Goal: Navigation & Orientation: Find specific page/section

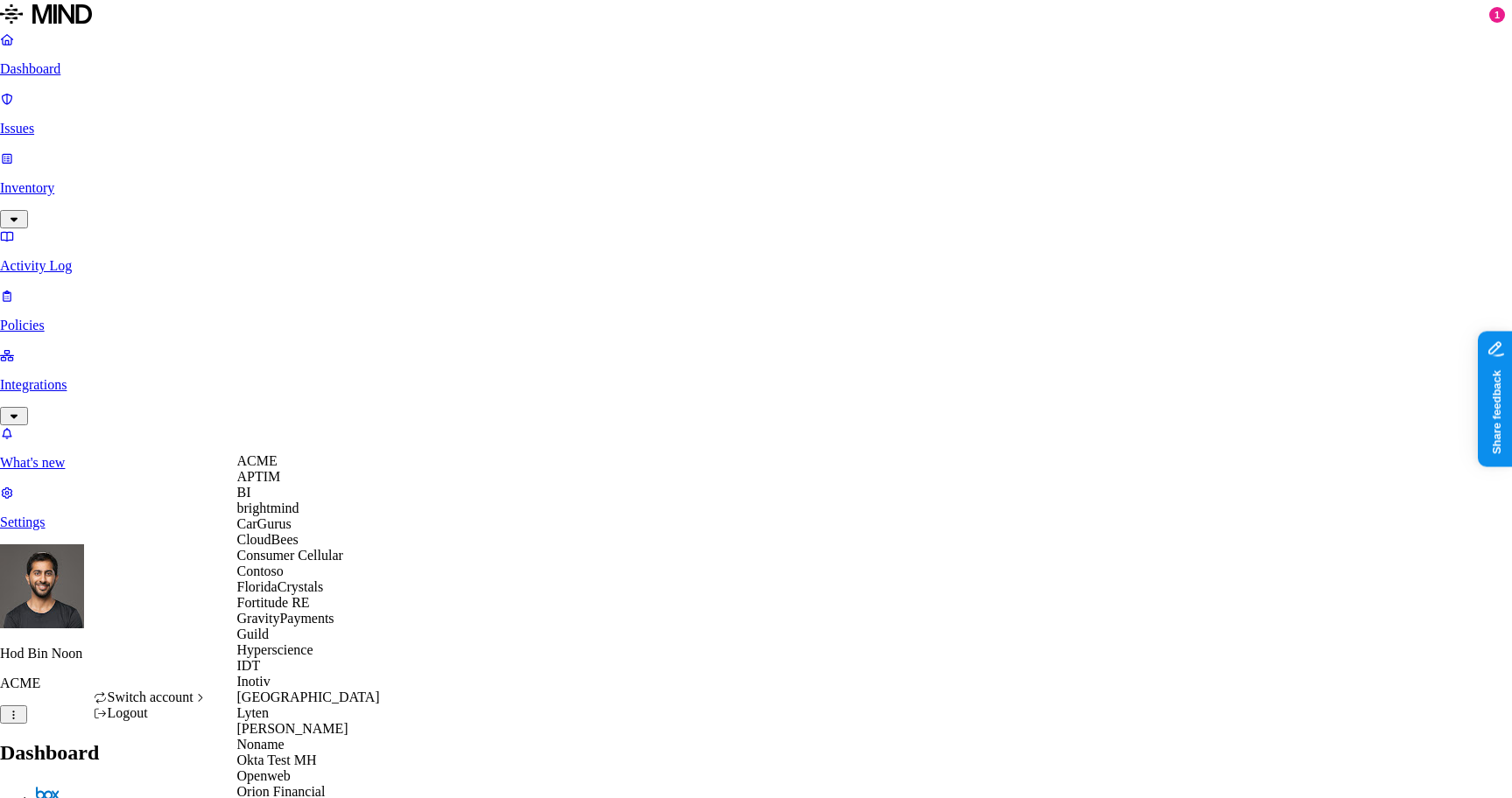
scroll to position [465, 0]
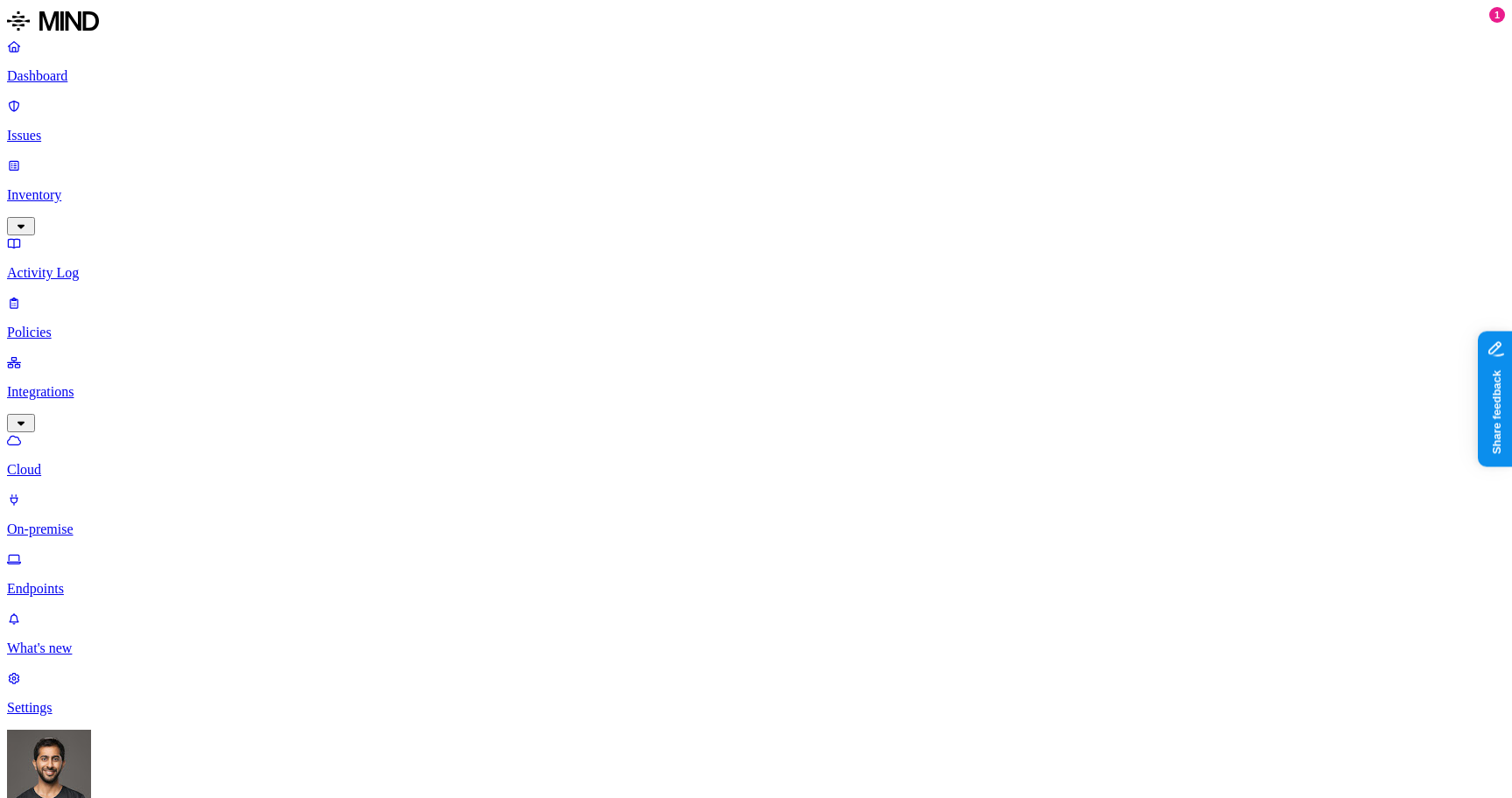
click at [168, 775] on html "Dashboard Issues Inventory Activity Log Policies Integrations Cloud On-premise …" at bounding box center [756, 780] width 1512 height 1560
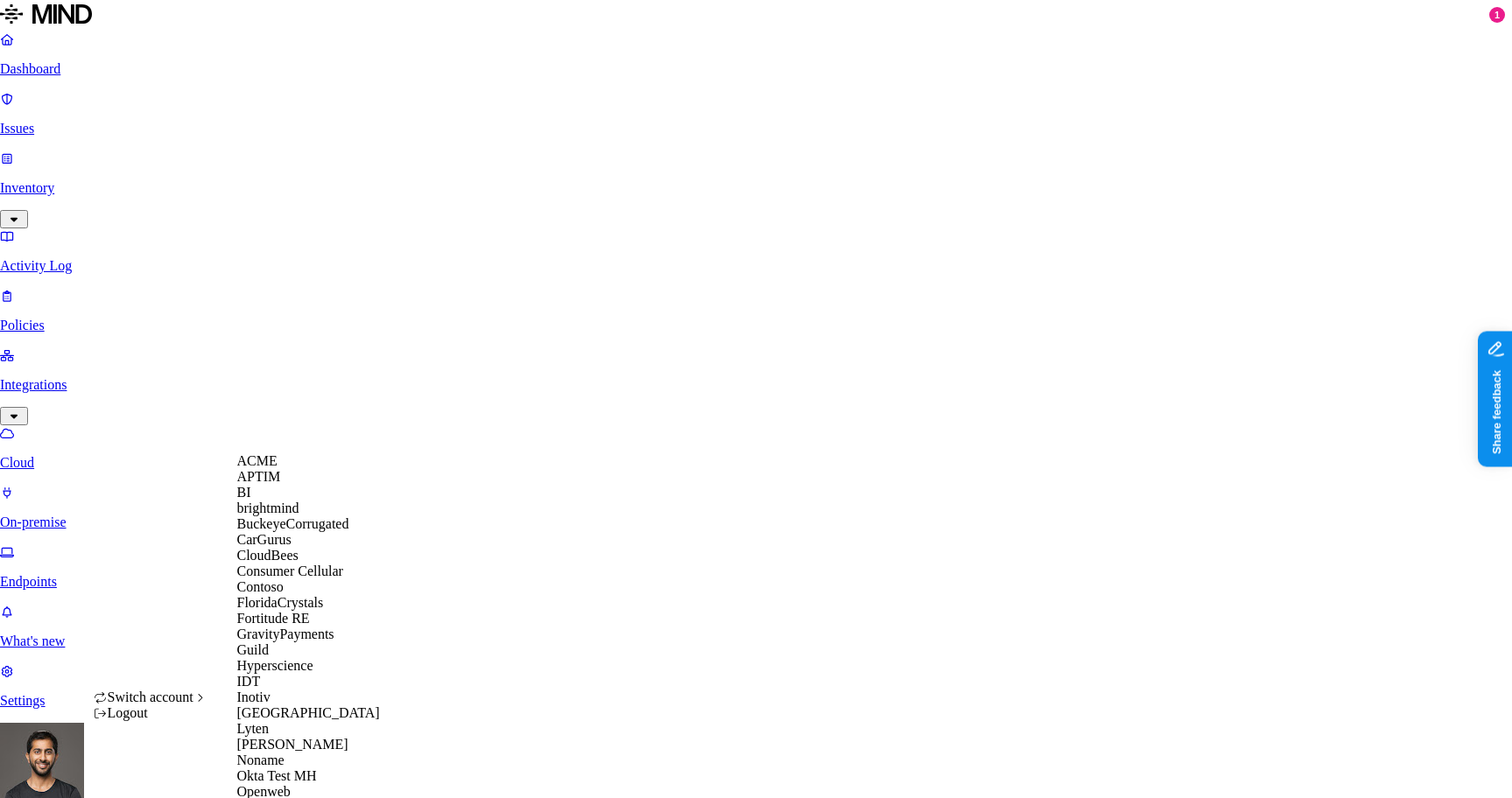
click at [318, 469] on div "ACME" at bounding box center [322, 461] width 170 height 16
